Goal: Check status: Check status

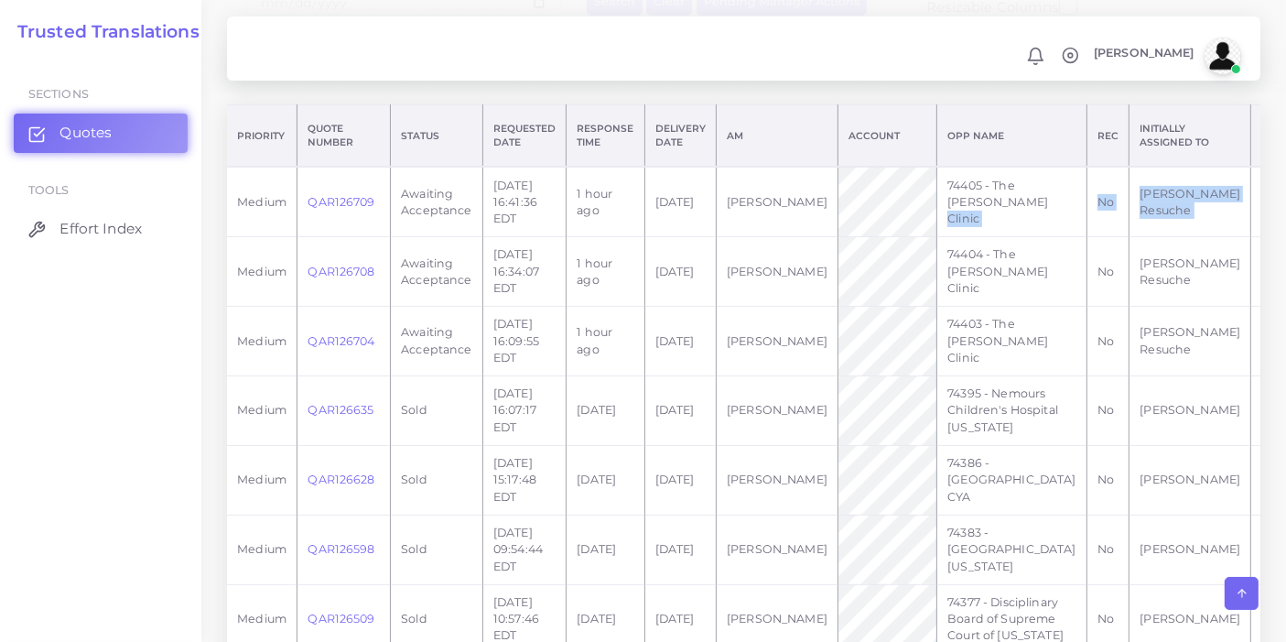
scroll to position [0, 125]
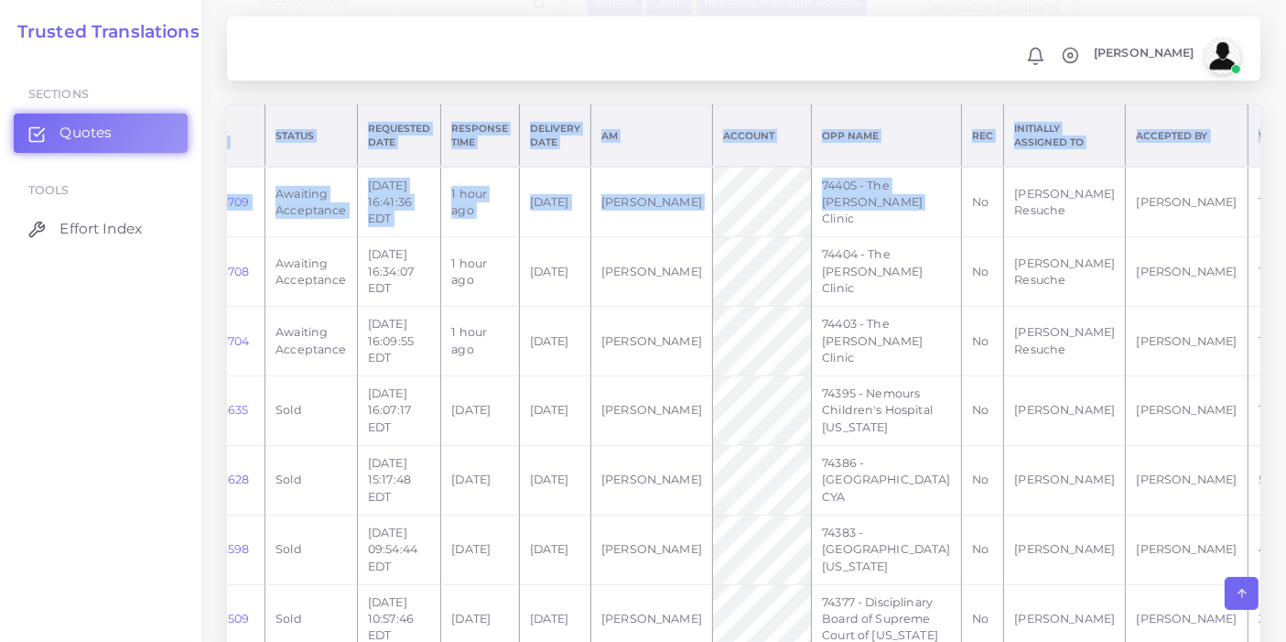
drag, startPoint x: 979, startPoint y: 212, endPoint x: 1301, endPoint y: 211, distance: 321.3
click at [1004, 224] on td "[PERSON_NAME] Resuche" at bounding box center [1065, 202] width 122 height 70
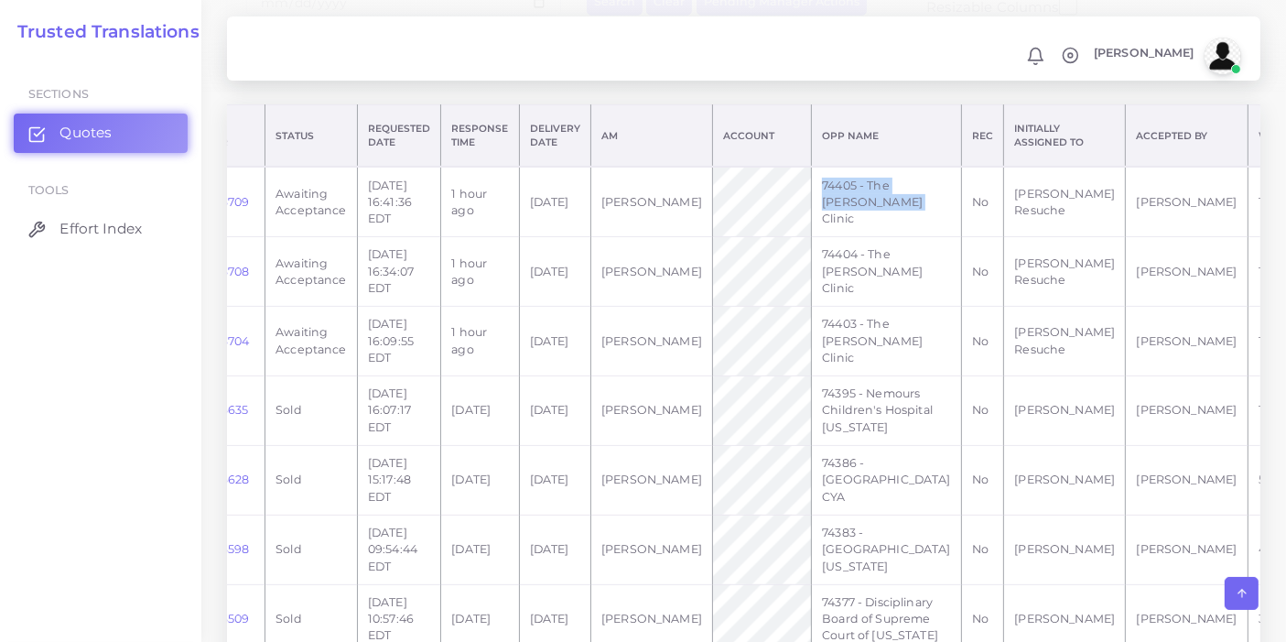
drag, startPoint x: 807, startPoint y: 229, endPoint x: 771, endPoint y: 178, distance: 63.0
click at [812, 178] on td "74405 - The [PERSON_NAME] Clinic" at bounding box center [887, 202] width 150 height 70
copy td "74405 - The [PERSON_NAME] Clinic"
click at [245, 198] on link "QAR126709" at bounding box center [215, 202] width 67 height 14
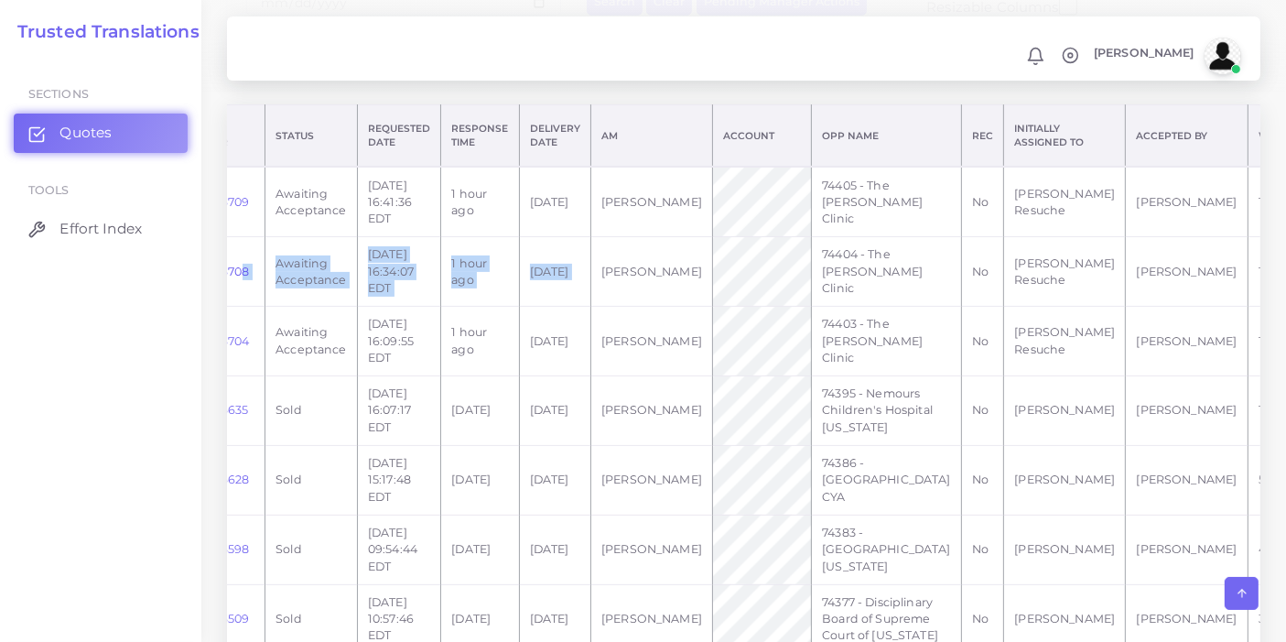
drag, startPoint x: 599, startPoint y: 263, endPoint x: 240, endPoint y: 281, distance: 359.3
click at [240, 281] on tr "medium QAR126708 Awaiting Acceptance 2025-09-26 16:34:07 EDT 1 hour ago 2025-09…" at bounding box center [780, 272] width 1356 height 70
click at [533, 276] on td "2025-09-27" at bounding box center [554, 272] width 71 height 70
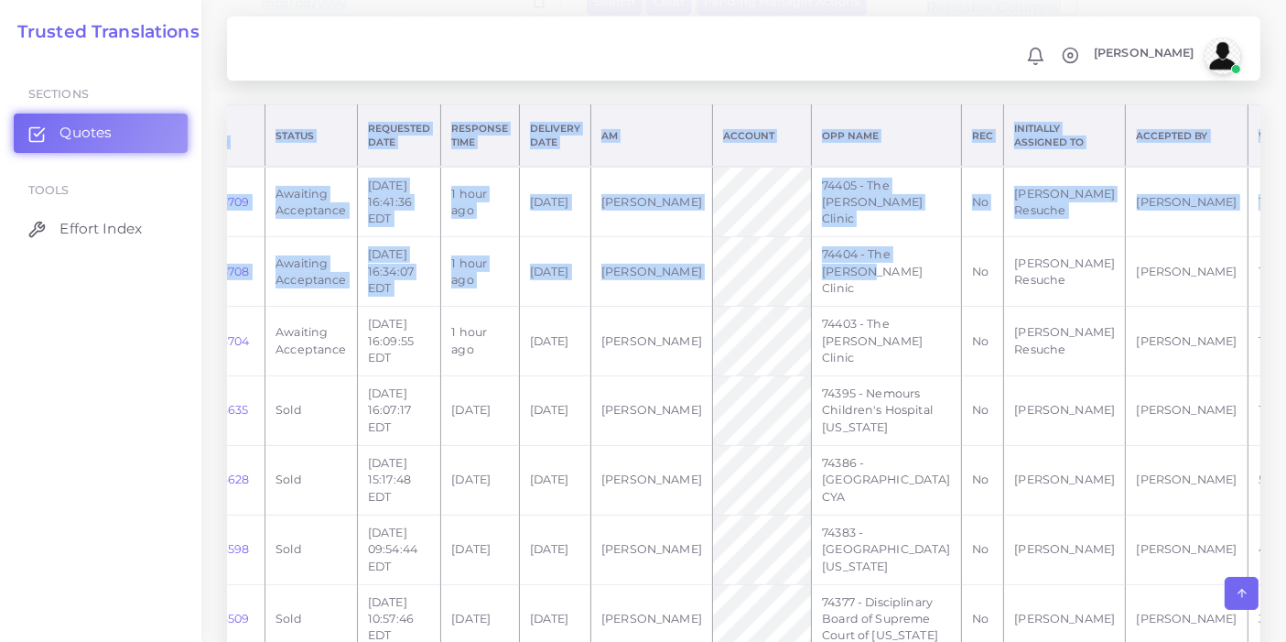
scroll to position [0, 0]
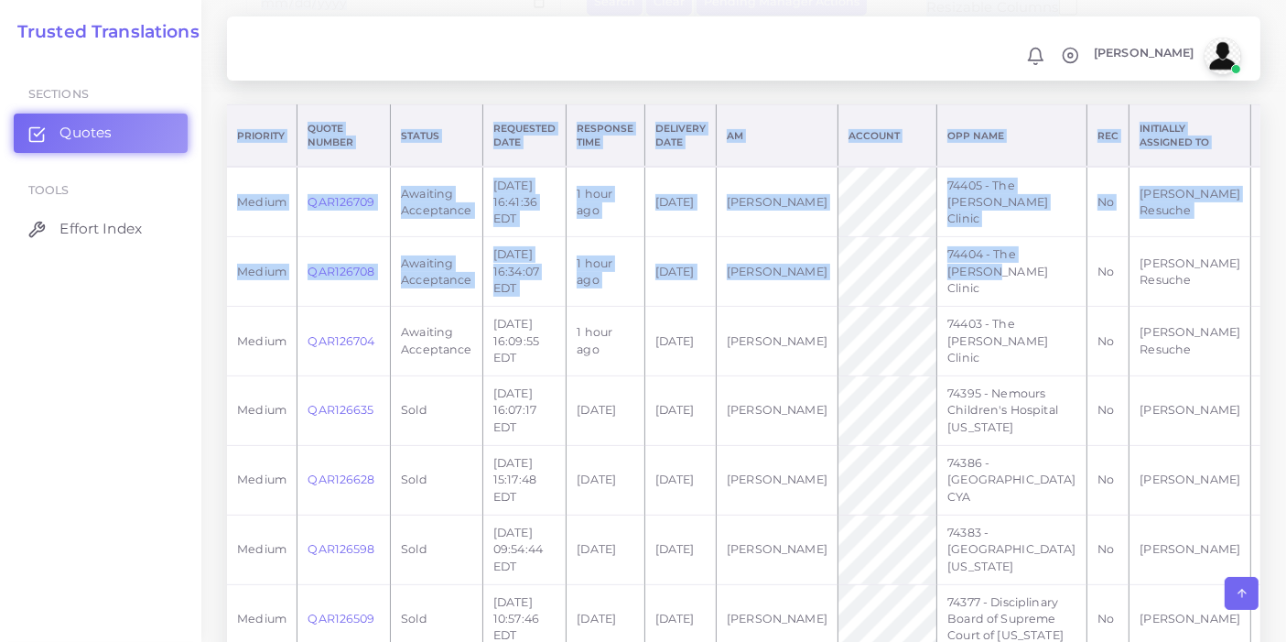
drag, startPoint x: 824, startPoint y: 273, endPoint x: 49, endPoint y: 309, distance: 775.2
click at [449, 252] on td "Awaiting Acceptance" at bounding box center [437, 272] width 92 height 70
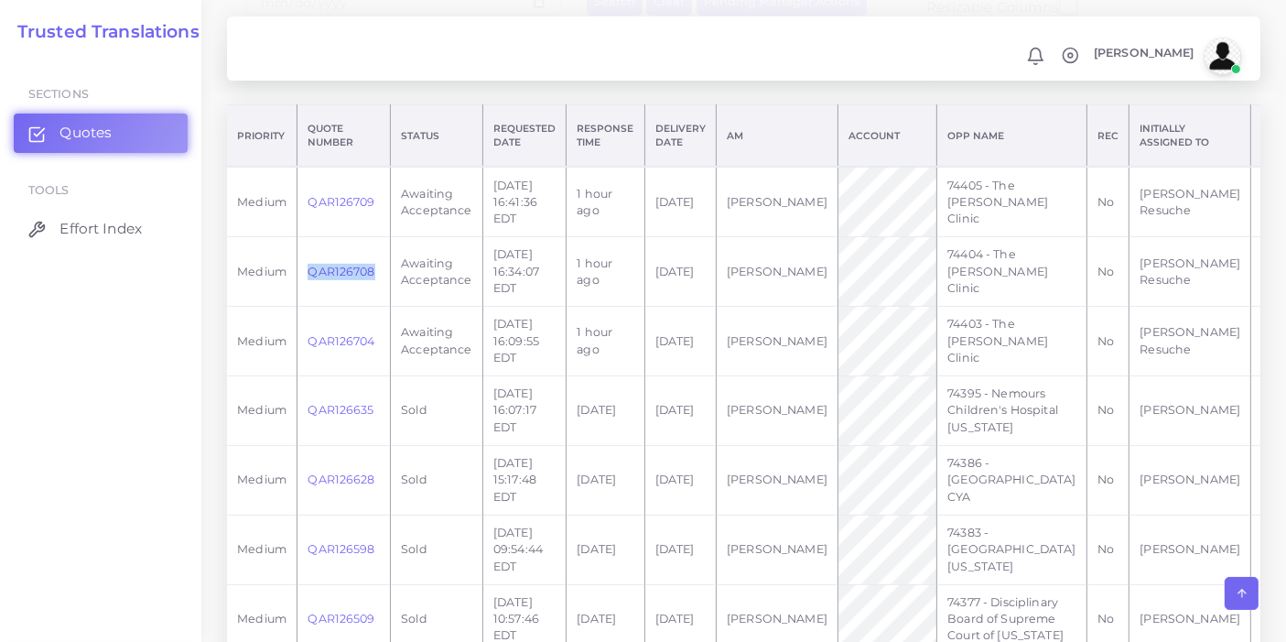
drag, startPoint x: 381, startPoint y: 283, endPoint x: 310, endPoint y: 278, distance: 70.6
click at [310, 278] on td "QAR126708" at bounding box center [343, 272] width 93 height 70
copy link "QAR126708"
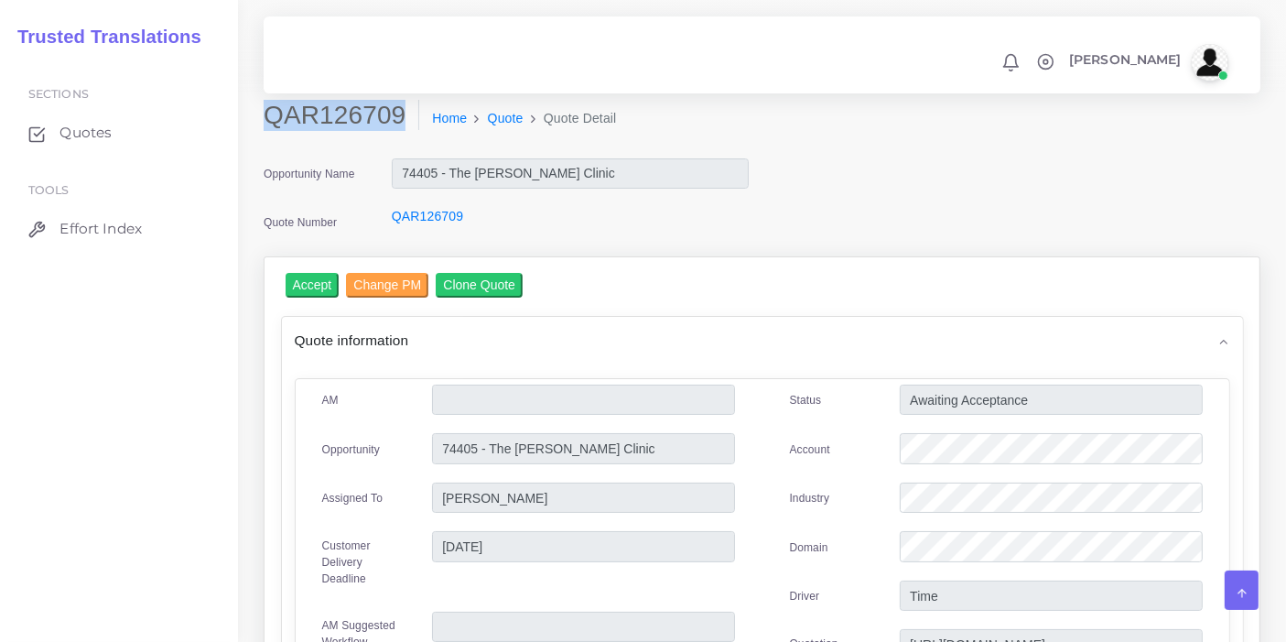
drag, startPoint x: 395, startPoint y: 113, endPoint x: 256, endPoint y: 91, distance: 140.8
copy div "QAR126709"
